Goal: Task Accomplishment & Management: Complete application form

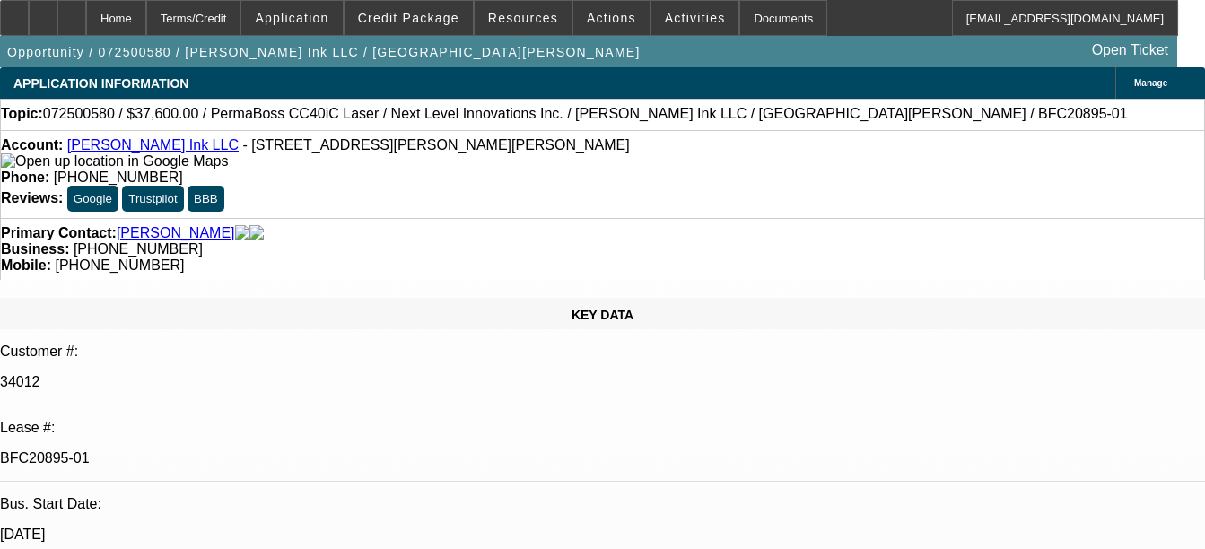
select select "0"
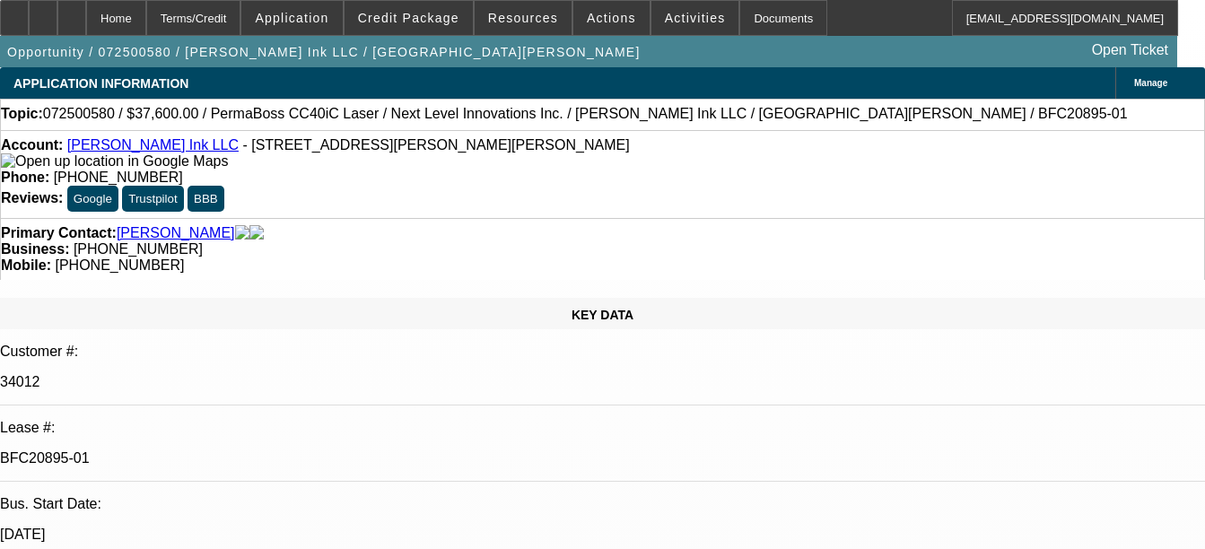
select select "0"
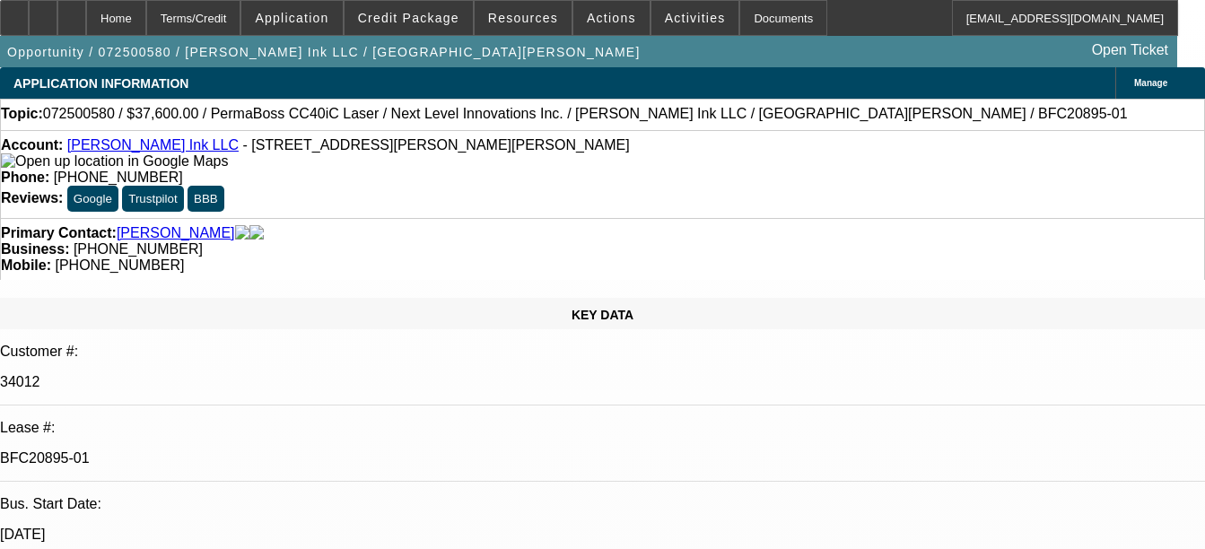
select select "0"
select select "1"
select select "6"
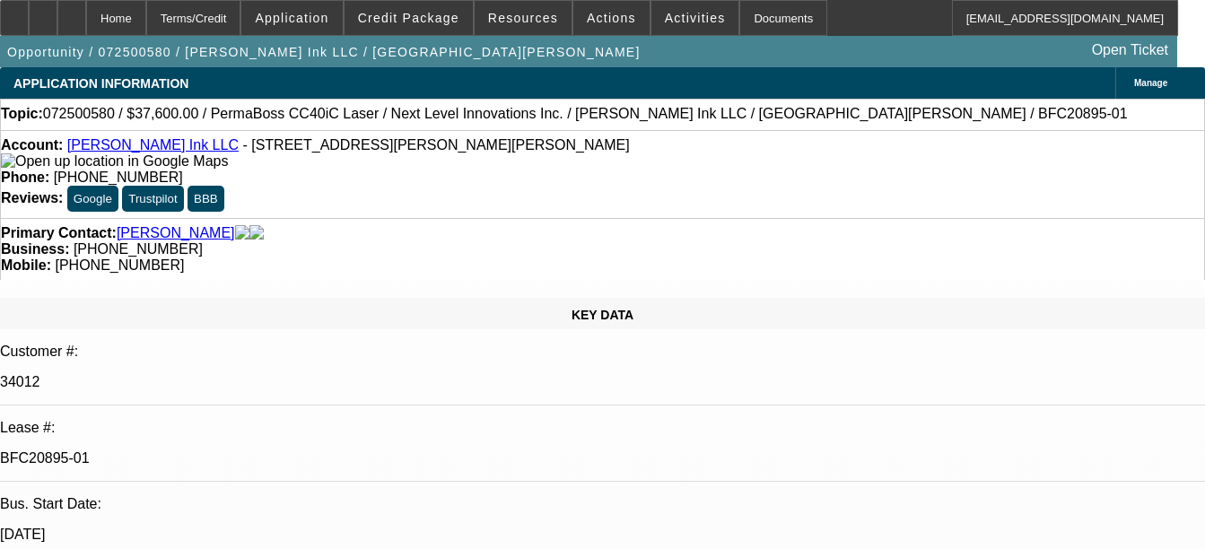
select select "1"
select select "6"
select select "1"
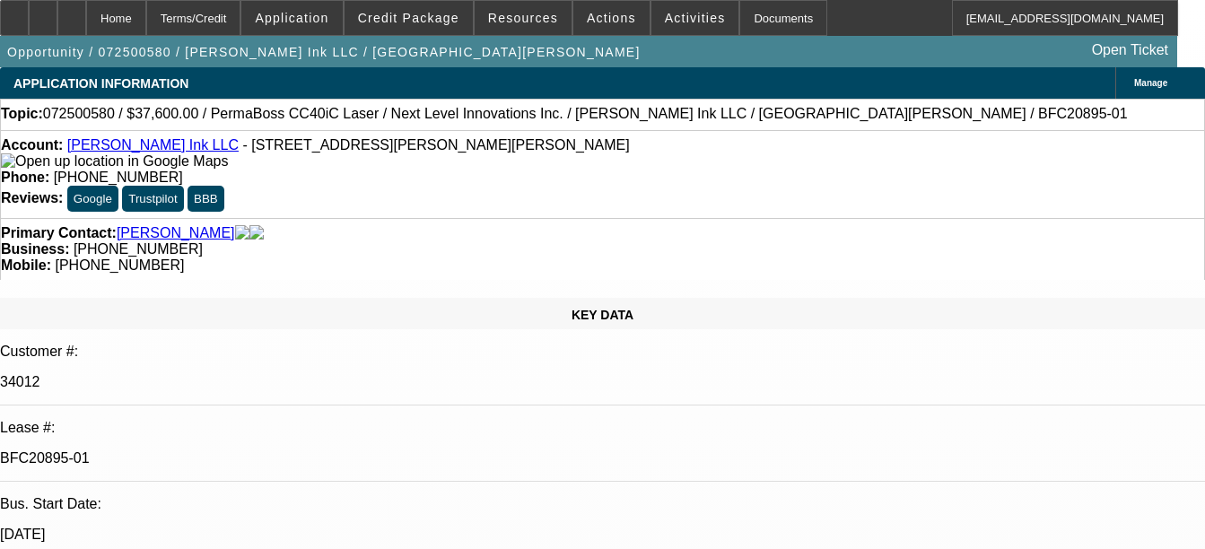
select select "6"
select select "1"
select select "6"
click at [747, 12] on div "Documents" at bounding box center [784, 18] width 88 height 36
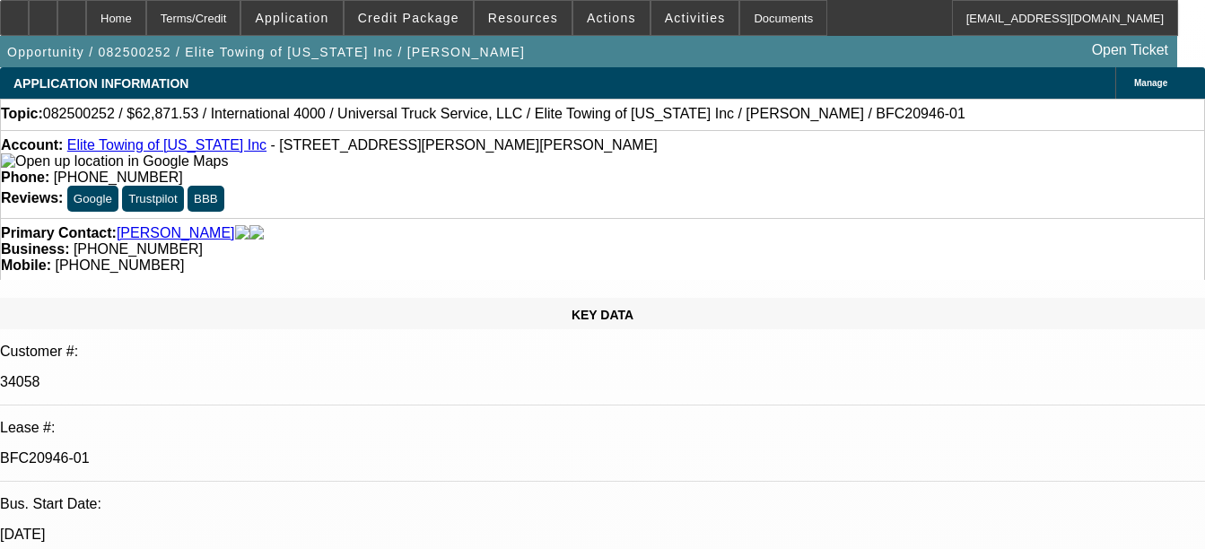
select select "0.1"
select select "0"
select select "0.1"
select select "0"
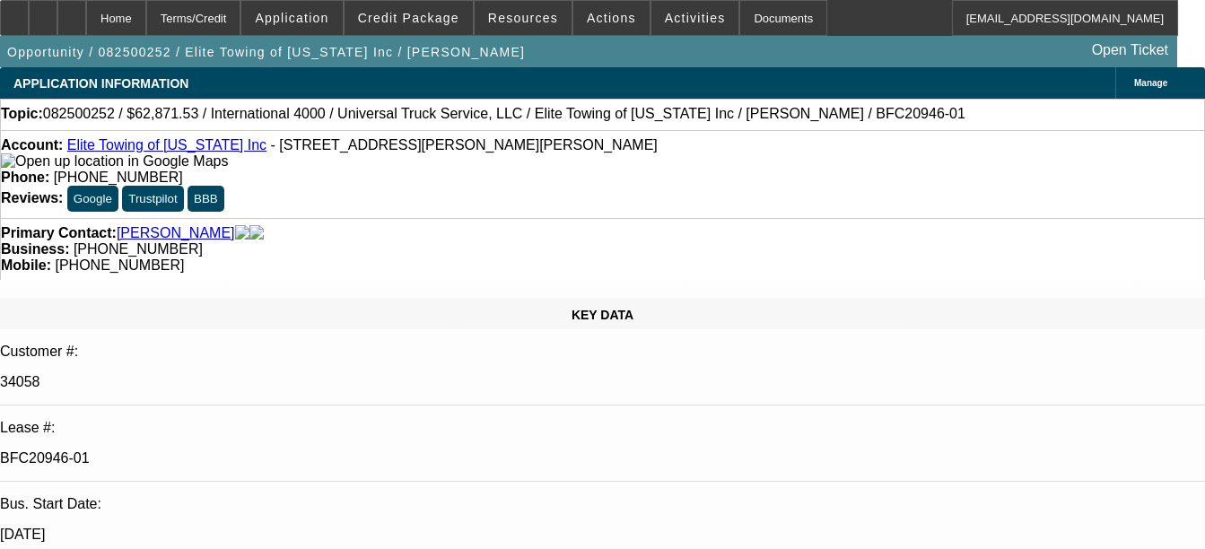
select select "0"
select select "0.1"
select select "0"
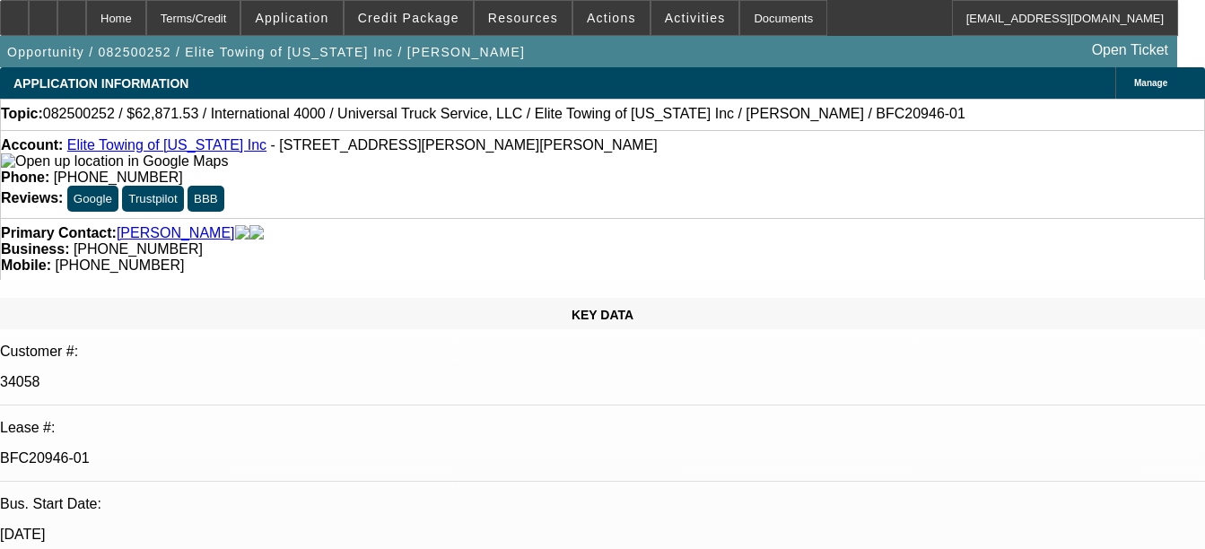
select select "0"
select select "1"
select select "6"
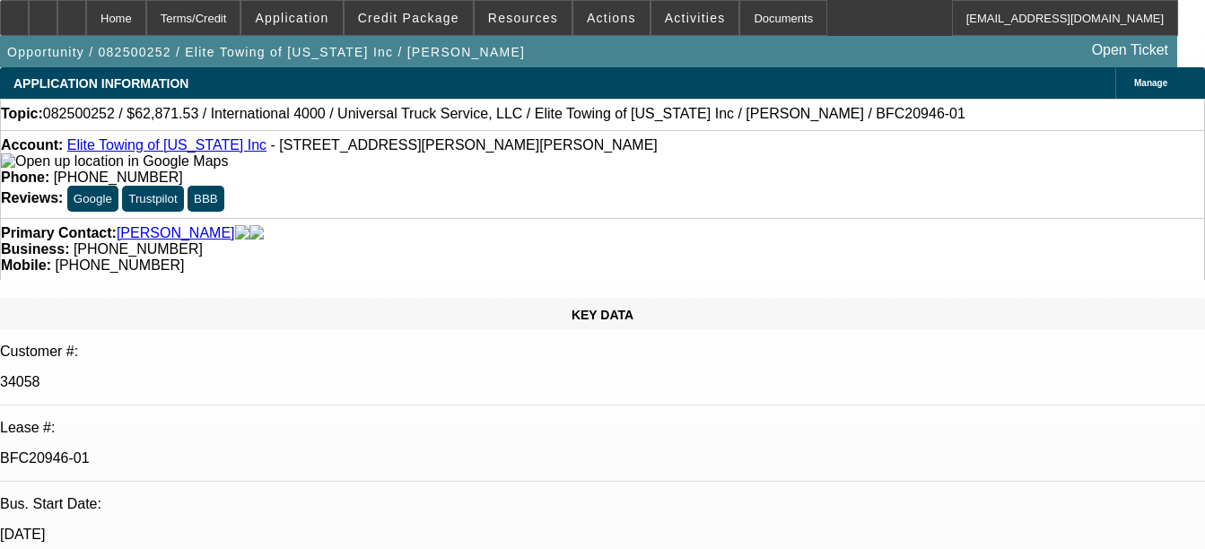
select select "1"
select select "6"
select select "1"
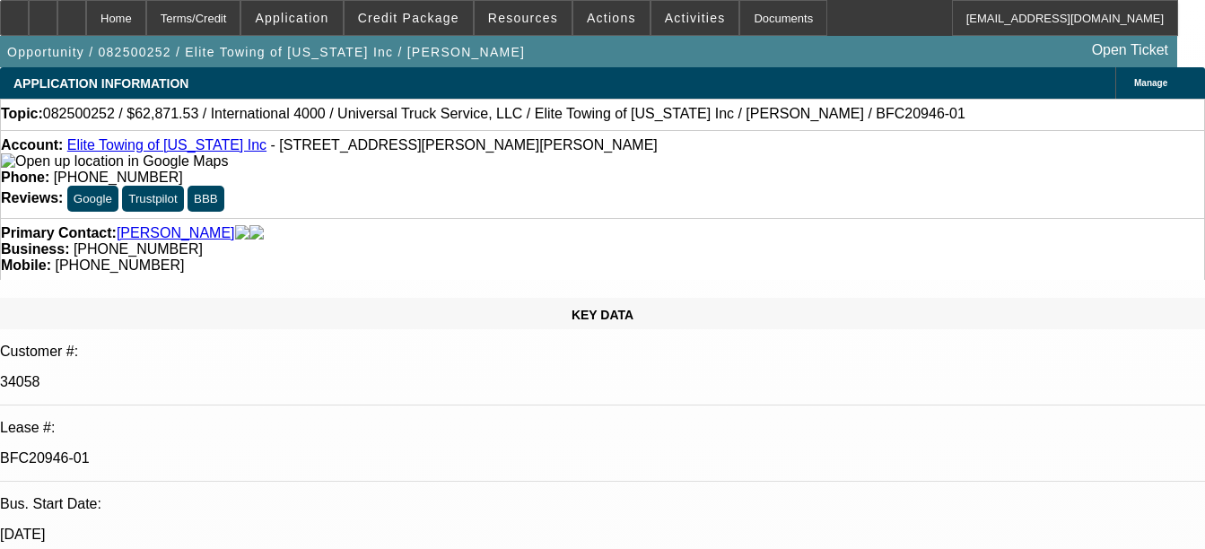
select select "6"
select select "1"
select select "6"
click at [746, 13] on div "Documents" at bounding box center [784, 18] width 88 height 36
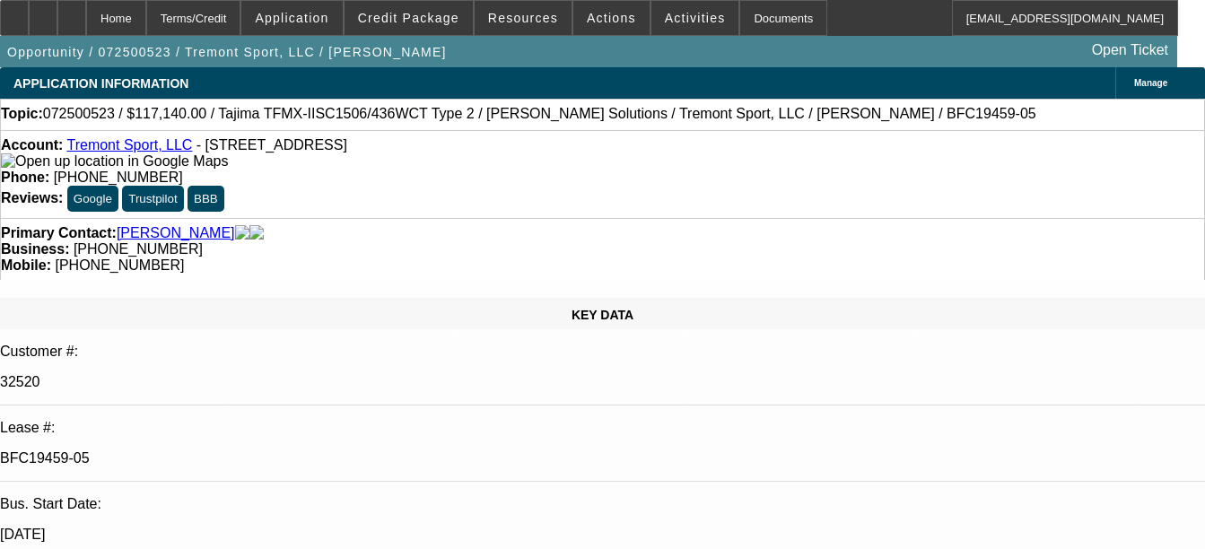
select select "0"
select select "2"
select select "0"
select select "2"
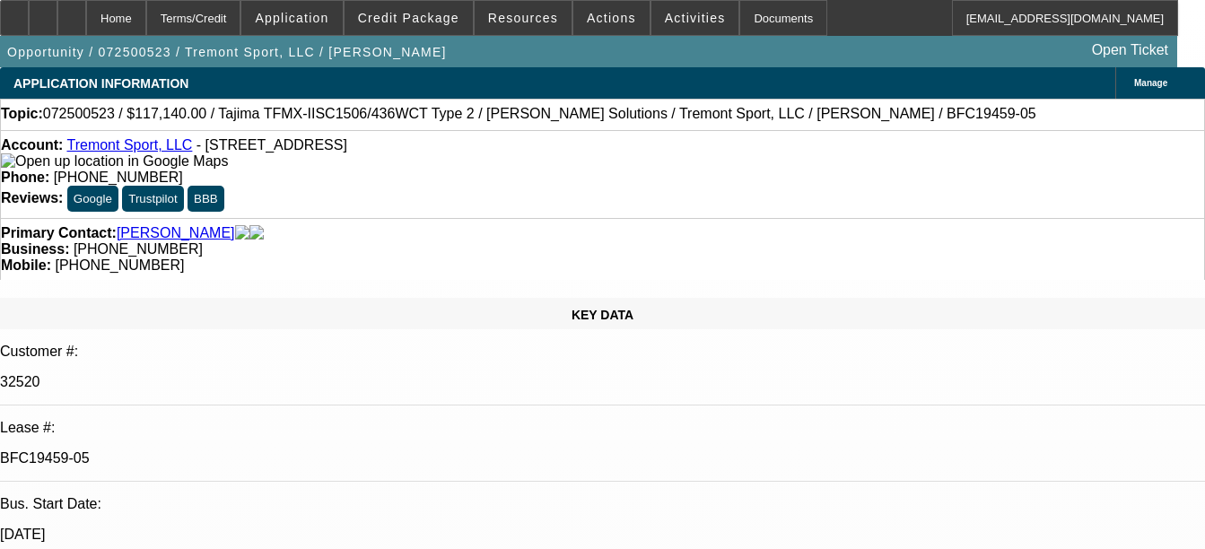
select select "0"
select select "2"
select select "0"
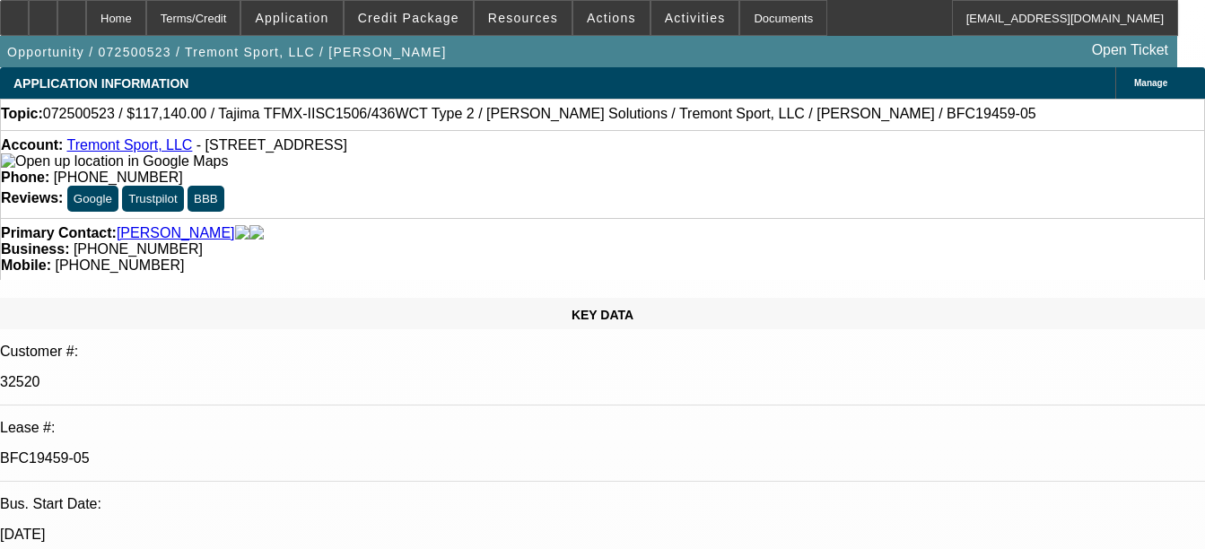
select select "2"
select select "0"
select select "1"
select select "2"
select select "6"
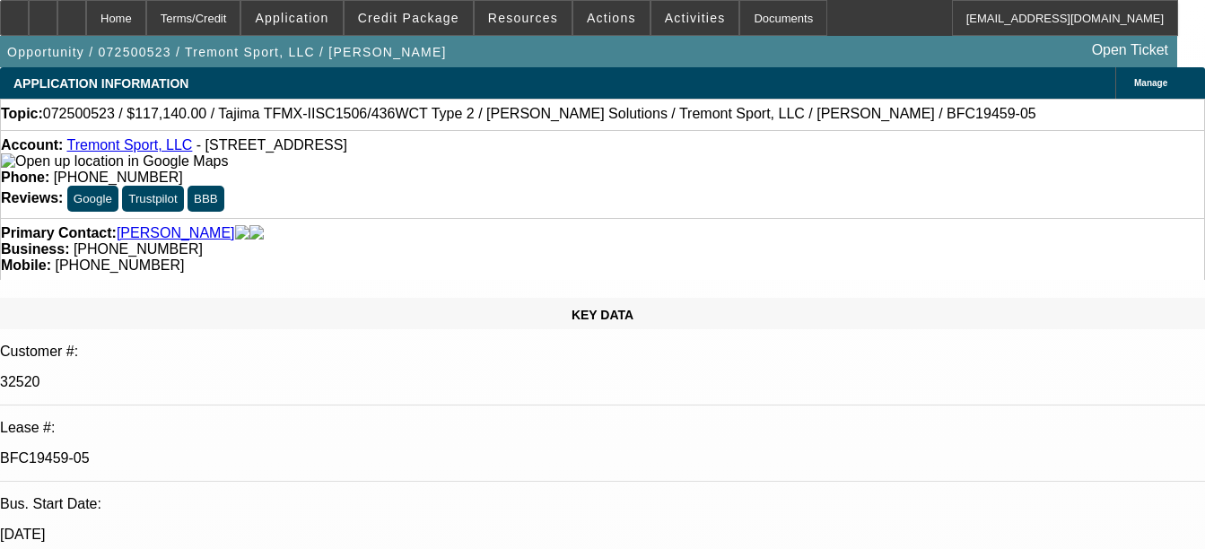
select select "1"
select select "2"
select select "6"
select select "1"
select select "2"
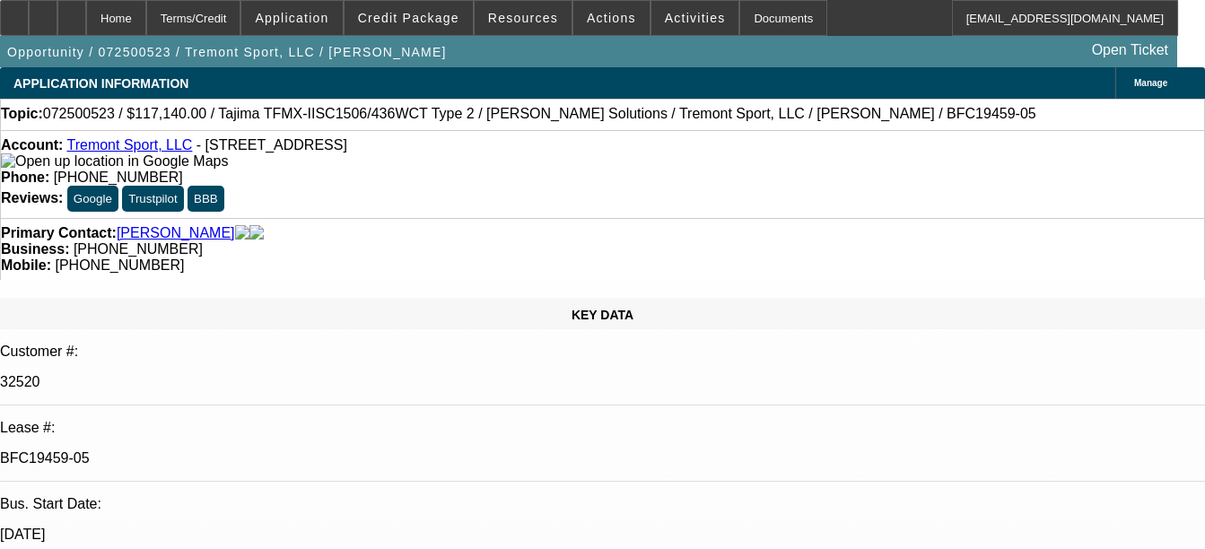
select select "6"
select select "1"
select select "2"
select select "6"
click at [778, 12] on div "Documents" at bounding box center [784, 18] width 88 height 36
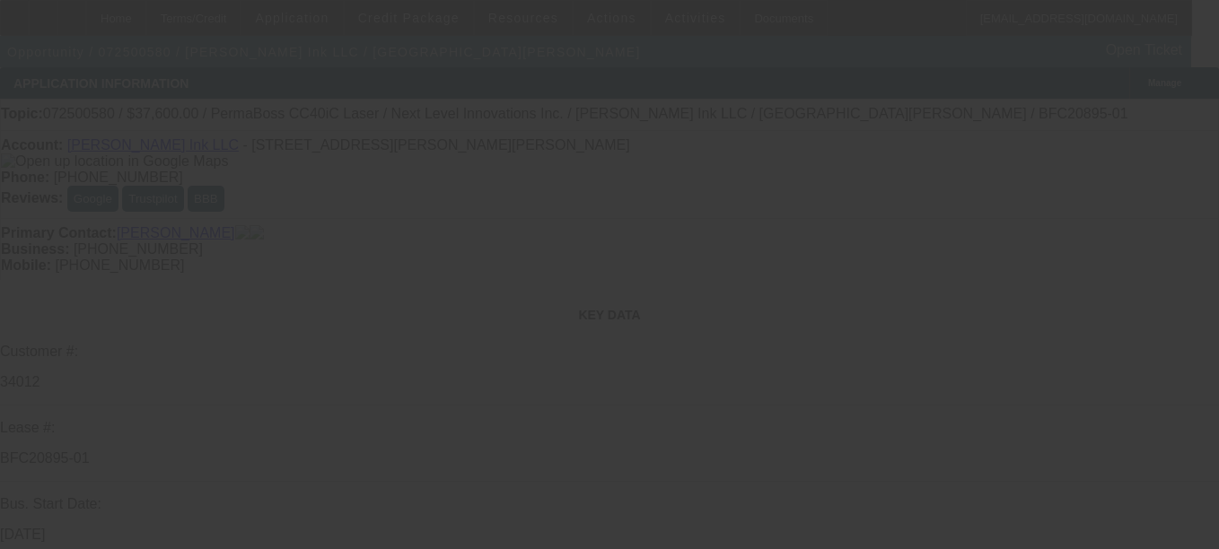
select select "0"
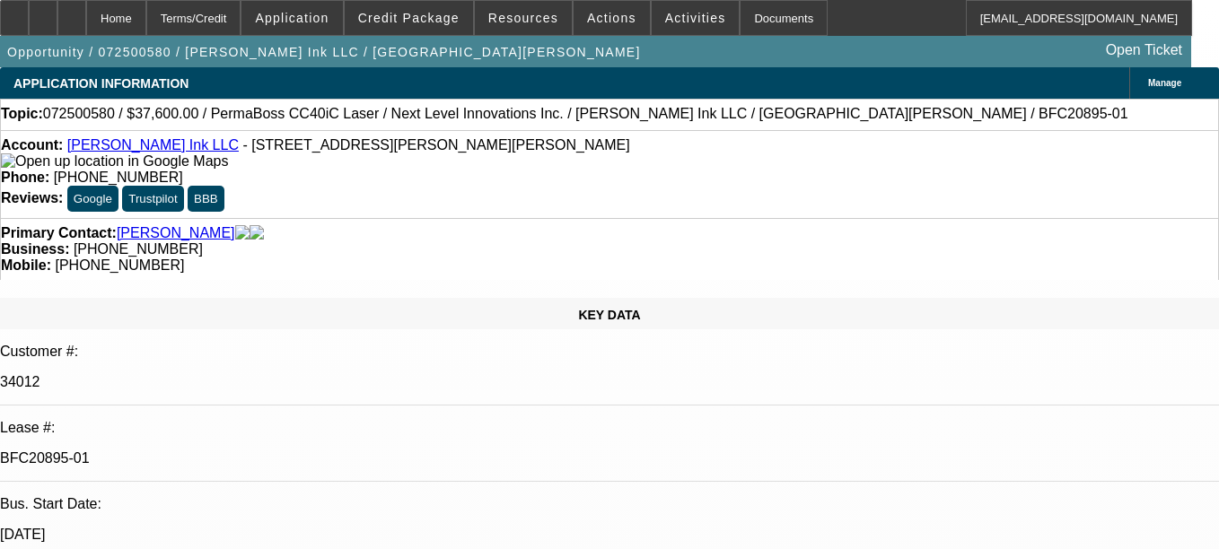
select select "0"
select select "6"
select select "0"
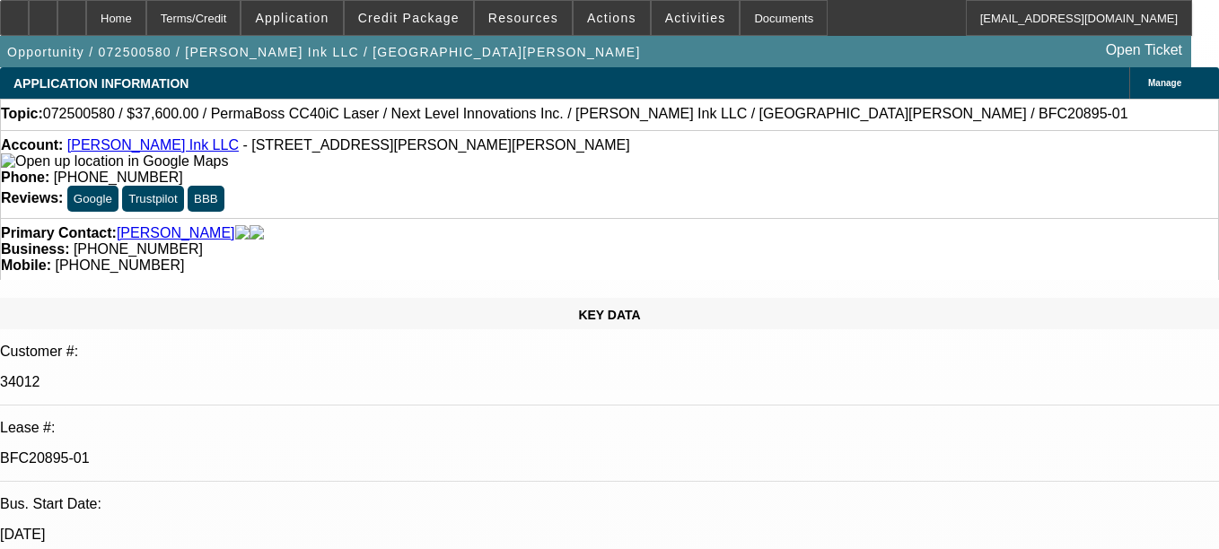
select select "0"
select select "6"
select select "0"
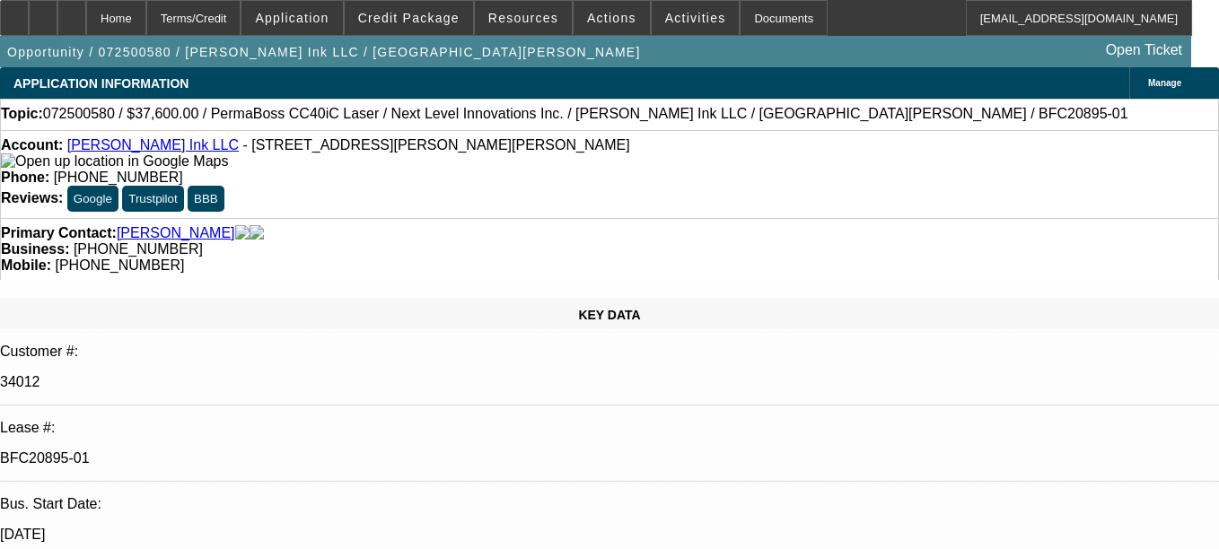
select select "6"
select select "0"
select select "6"
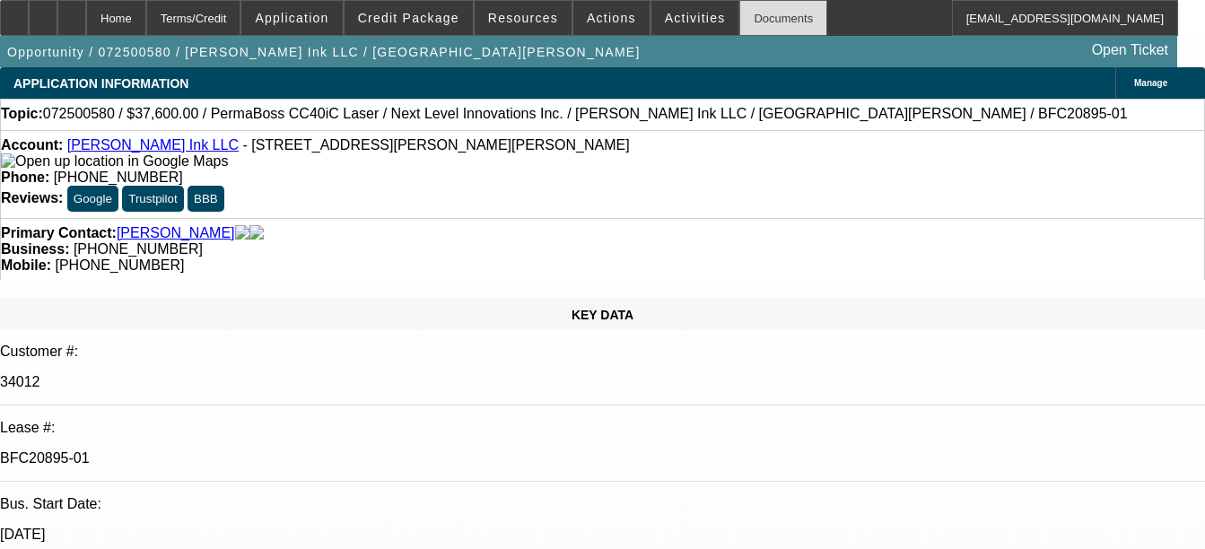
click at [791, 28] on div "Documents" at bounding box center [784, 18] width 88 height 36
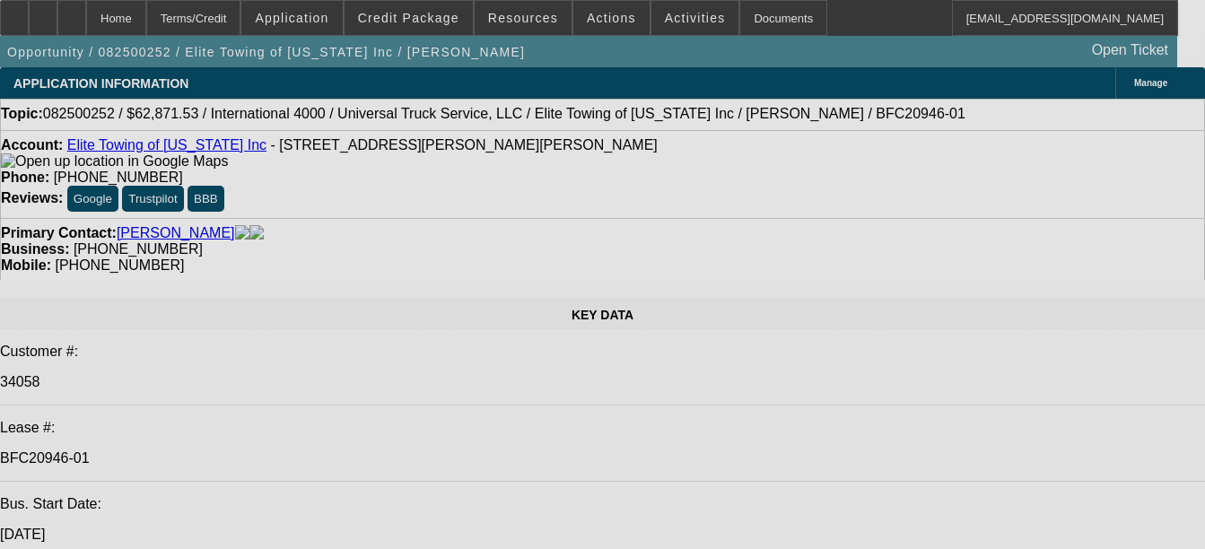
select select "0.1"
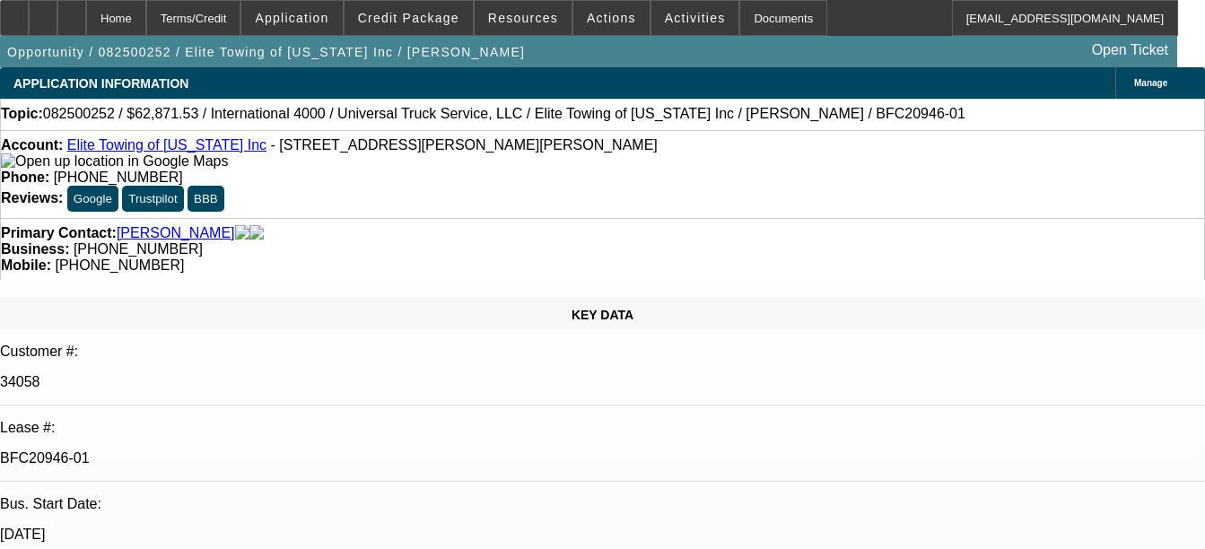
select select "0"
select select "0.1"
select select "0"
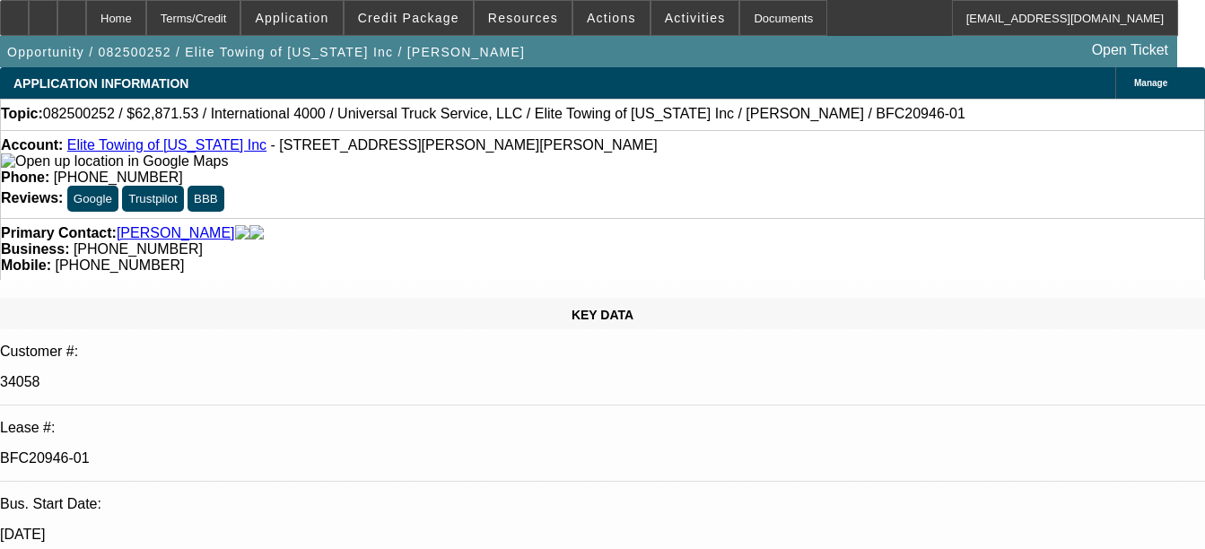
select select "0.1"
select select "0"
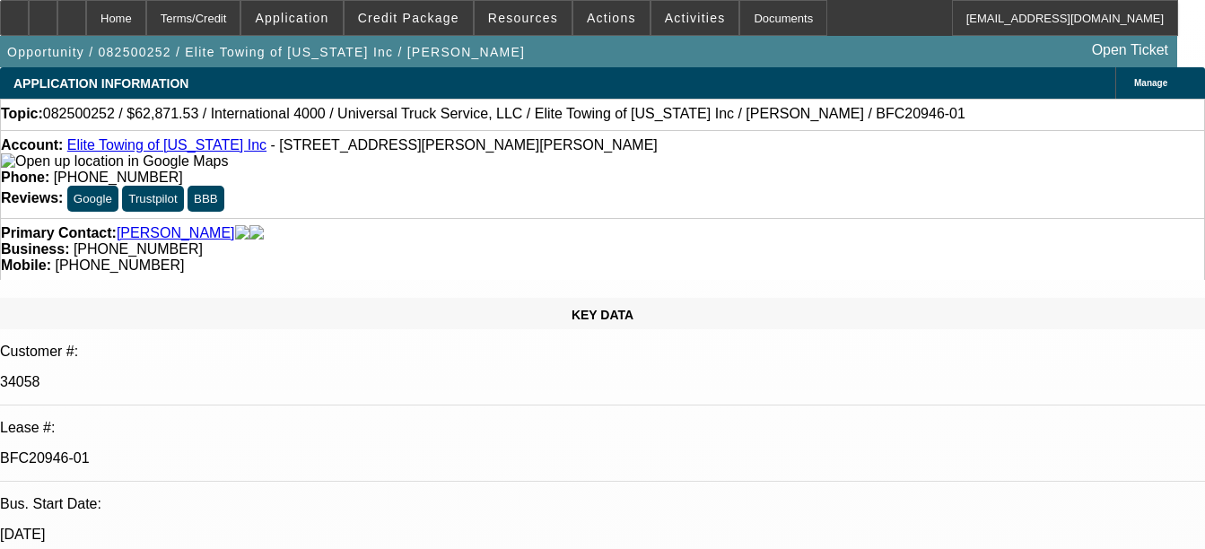
select select "0"
select select "1"
select select "6"
select select "1"
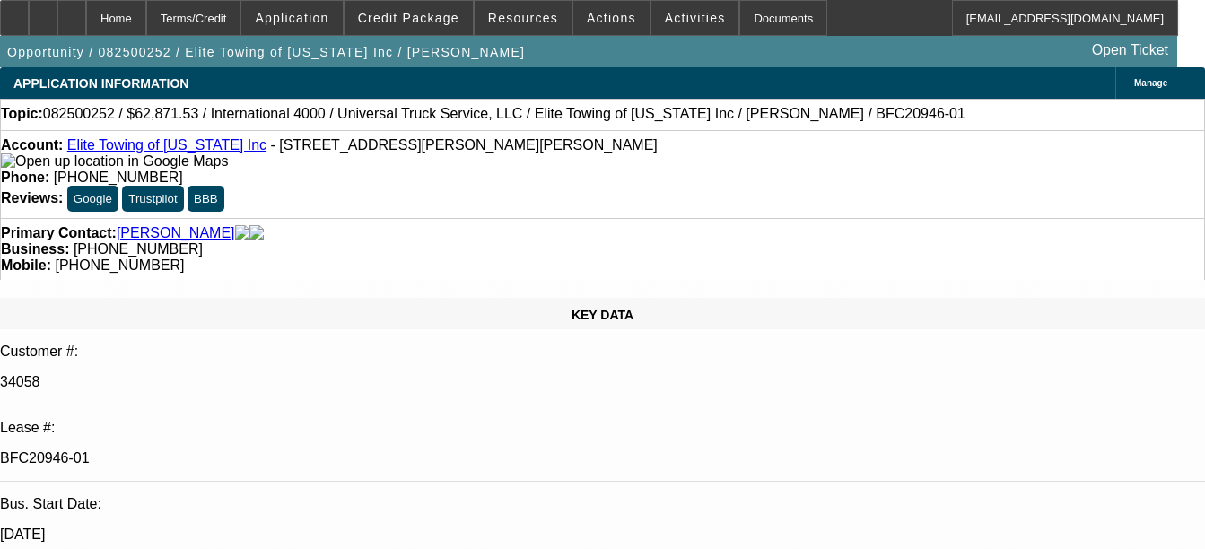
select select "1"
select select "6"
select select "1"
select select "6"
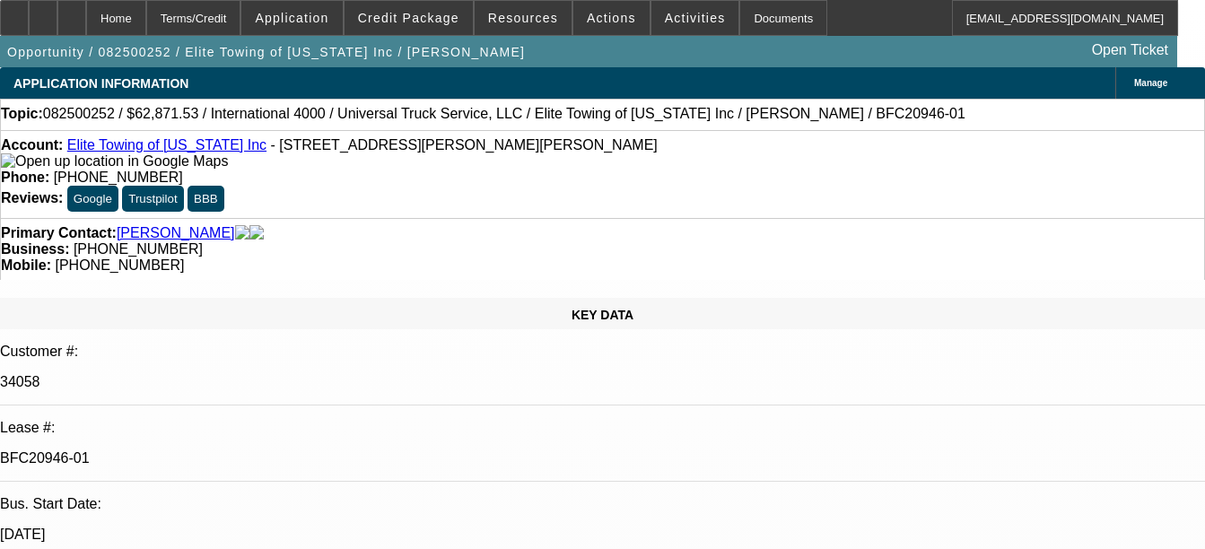
select select "1"
select select "6"
click at [758, 20] on div "Documents" at bounding box center [784, 18] width 88 height 36
